Goal: Task Accomplishment & Management: Manage account settings

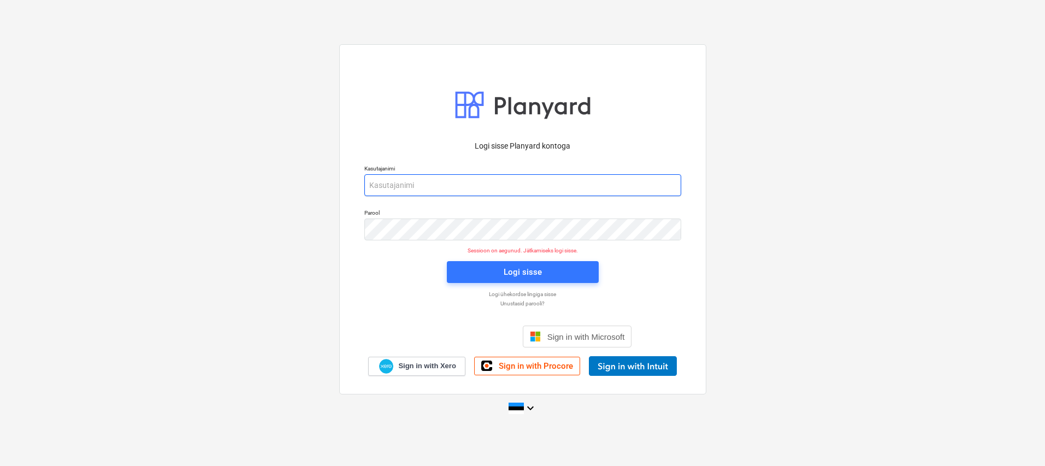
click at [448, 183] on input "email" at bounding box center [523, 185] width 317 height 22
type input "[EMAIL_ADDRESS][DOMAIN_NAME]"
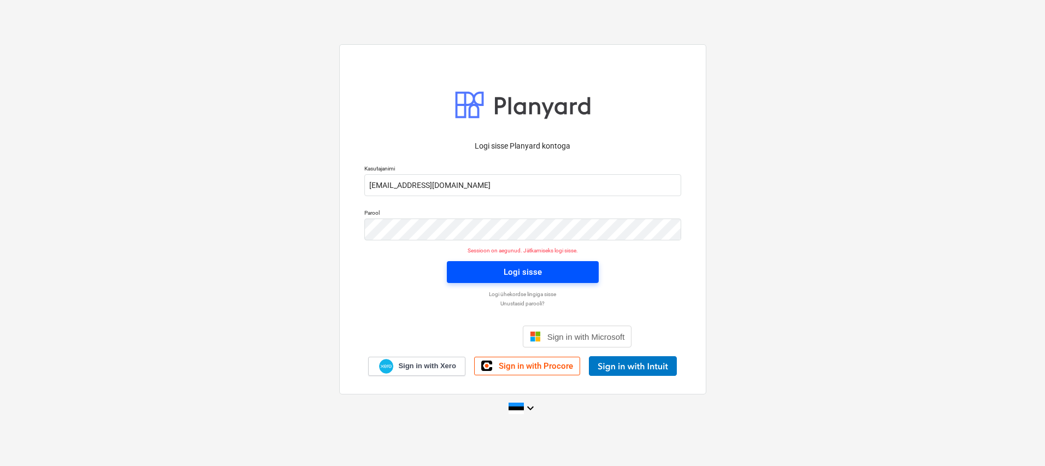
click at [519, 272] on div "Logi sisse" at bounding box center [523, 272] width 38 height 14
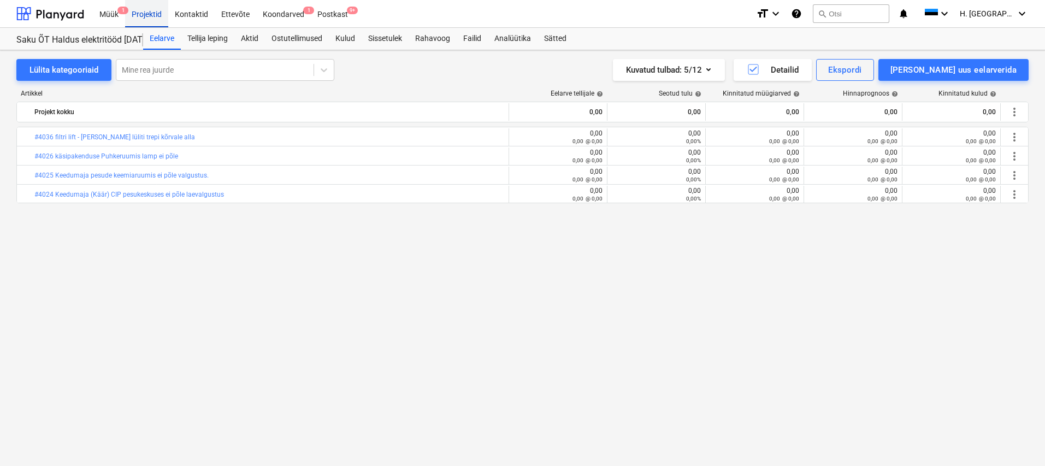
click at [142, 16] on div "Projektid" at bounding box center [146, 13] width 43 height 28
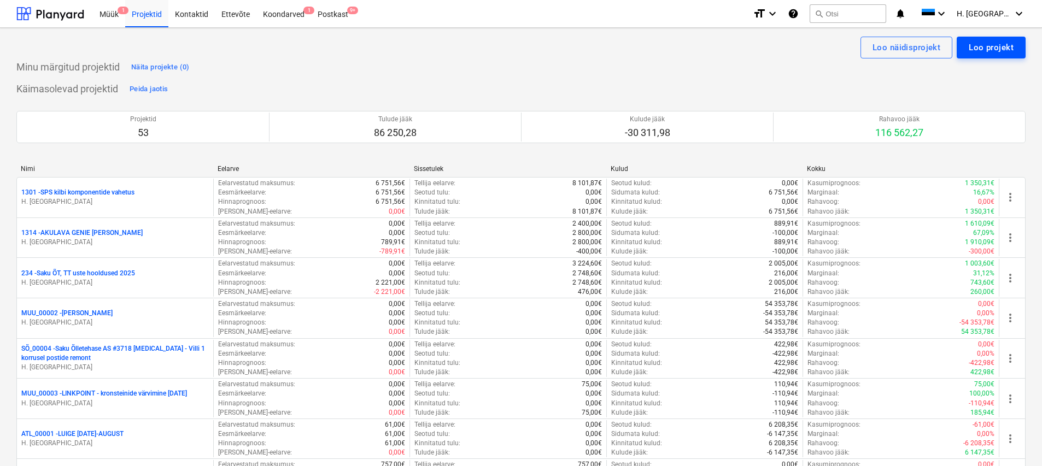
click at [969, 48] on div "Loo projekt" at bounding box center [990, 47] width 45 height 14
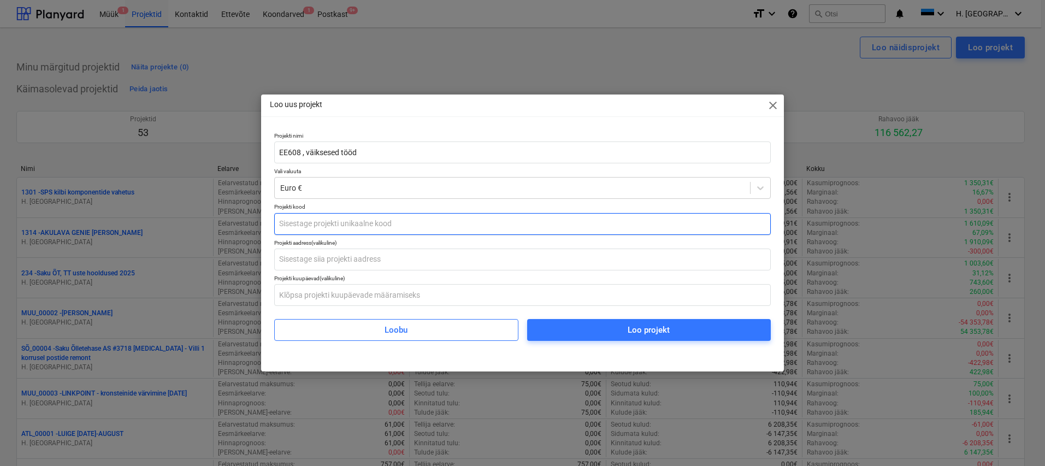
type input "EE608 , väiksesed tööd"
click at [511, 215] on input "text" at bounding box center [522, 224] width 497 height 22
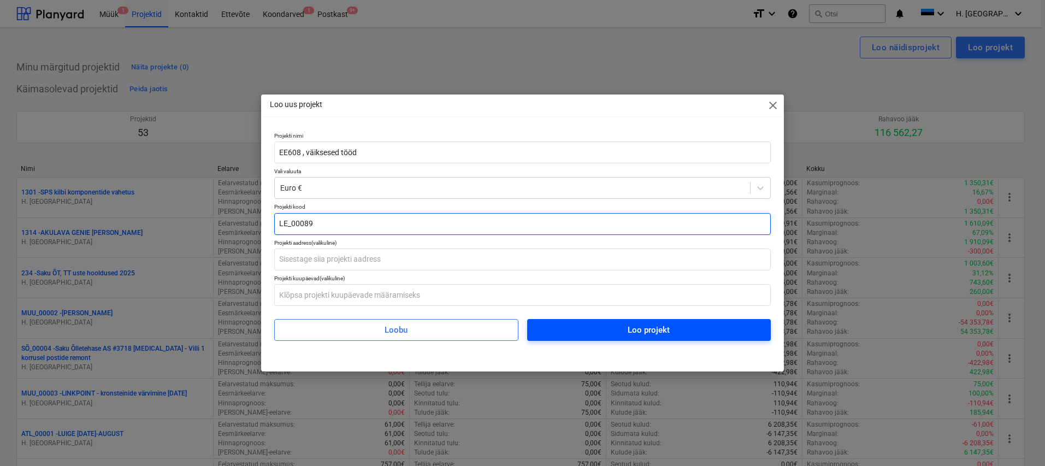
type input "LE_00089"
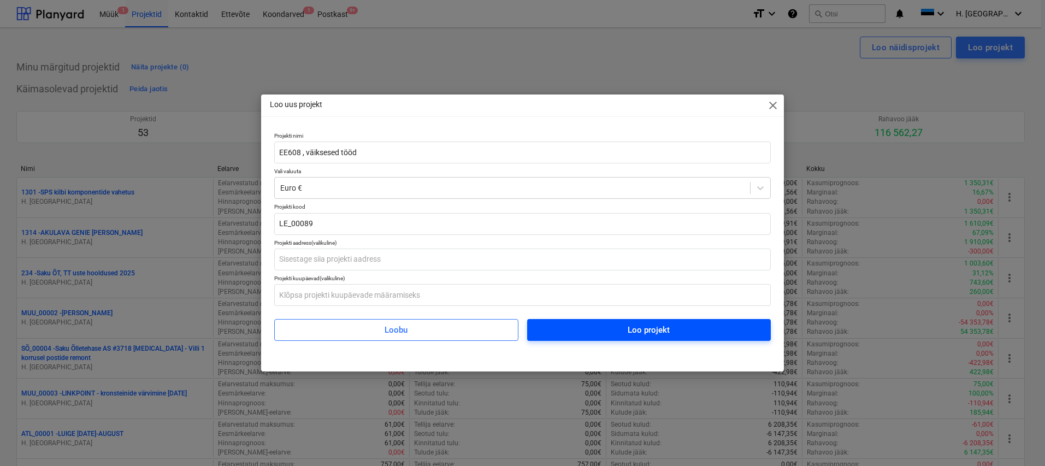
click at [557, 328] on span "Loo projekt" at bounding box center [649, 330] width 218 height 14
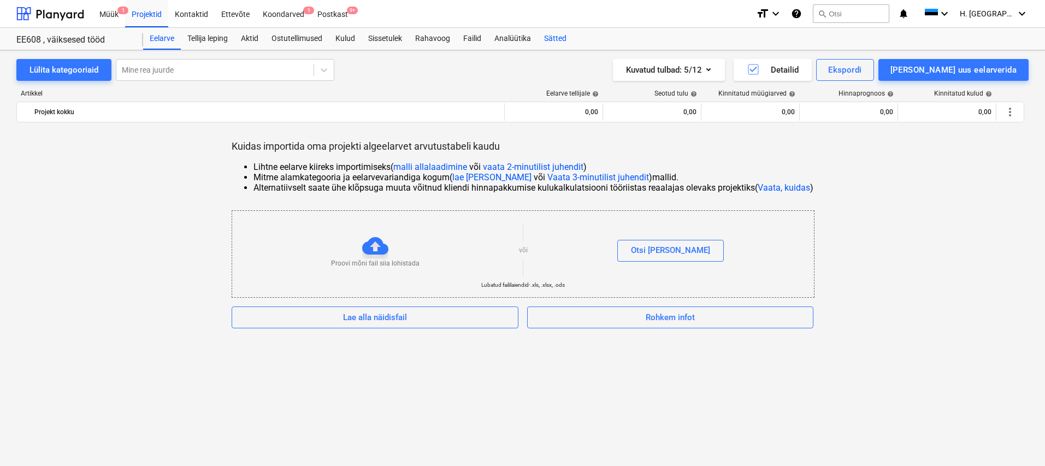
click at [567, 40] on div "Sätted" at bounding box center [556, 39] width 36 height 22
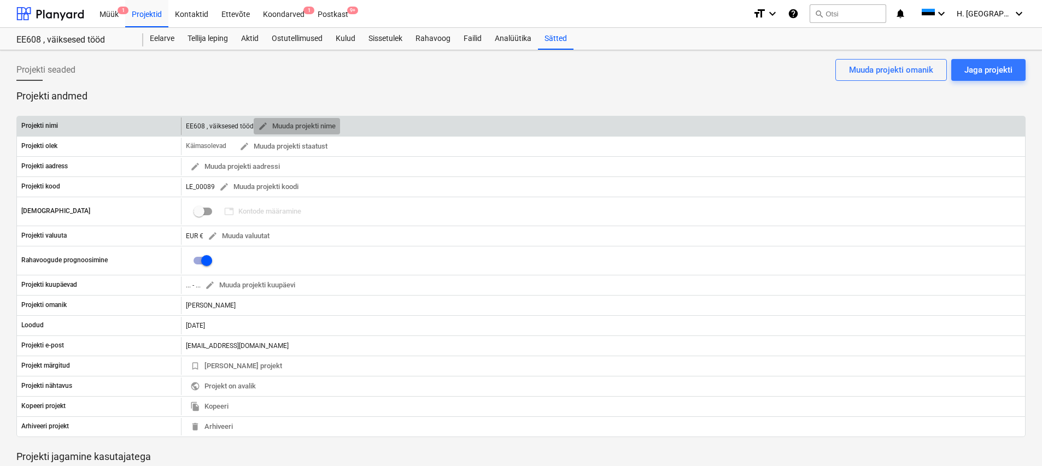
click at [324, 125] on span "edit Muuda projekti nime" at bounding box center [297, 126] width 78 height 13
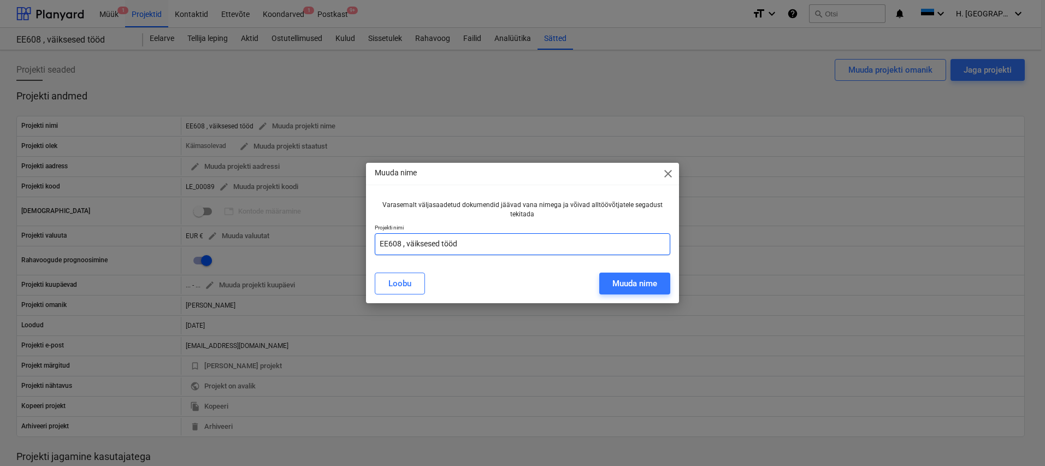
drag, startPoint x: 409, startPoint y: 246, endPoint x: 540, endPoint y: 255, distance: 132.0
click at [539, 257] on div "Varasemalt väljasaadetud dokumendid jäävad vana nimega ja võivad alltöövõtjatel…" at bounding box center [523, 230] width 314 height 68
type input "EE608 , tehnoruumis tuletõkkesilikooni taastamine"
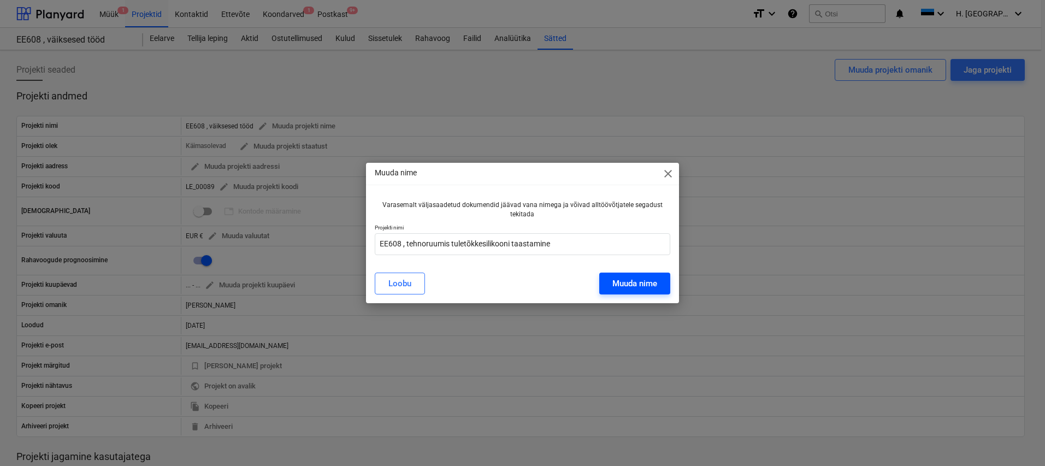
click at [636, 282] on div "Muuda nime" at bounding box center [635, 284] width 45 height 14
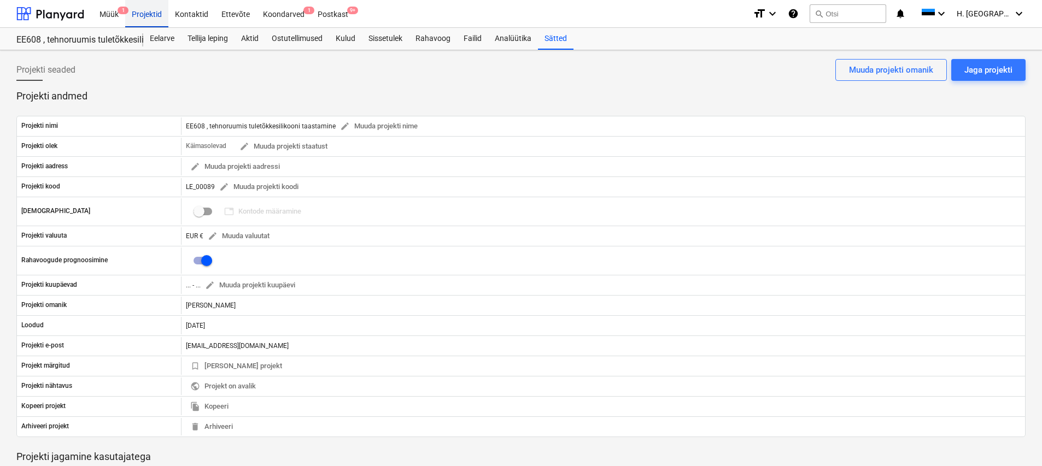
click at [152, 13] on div "Projektid" at bounding box center [146, 13] width 43 height 28
